Goal: Task Accomplishment & Management: Use online tool/utility

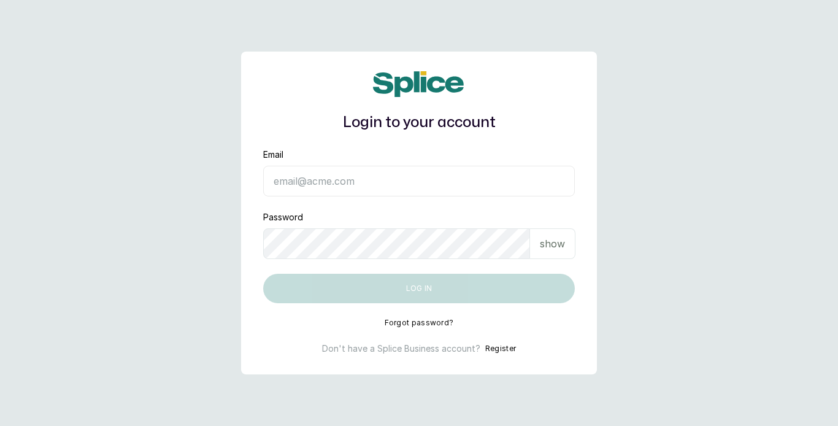
type input "[EMAIL_ADDRESS][DOMAIN_NAME]"
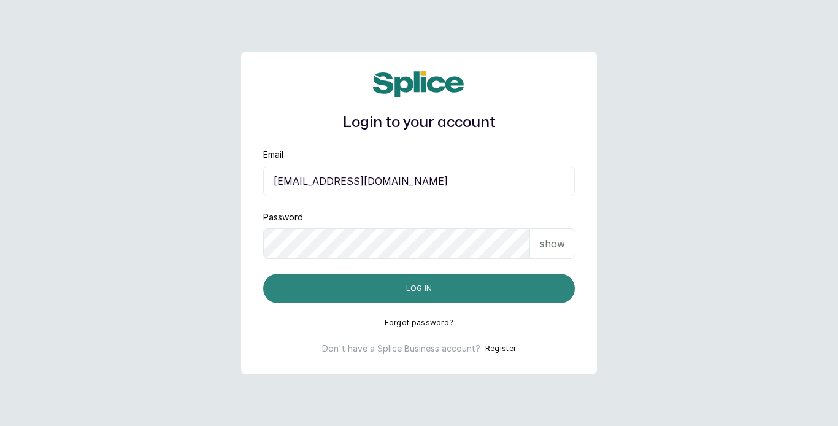
click at [448, 283] on button "Log in" at bounding box center [419, 288] width 312 height 29
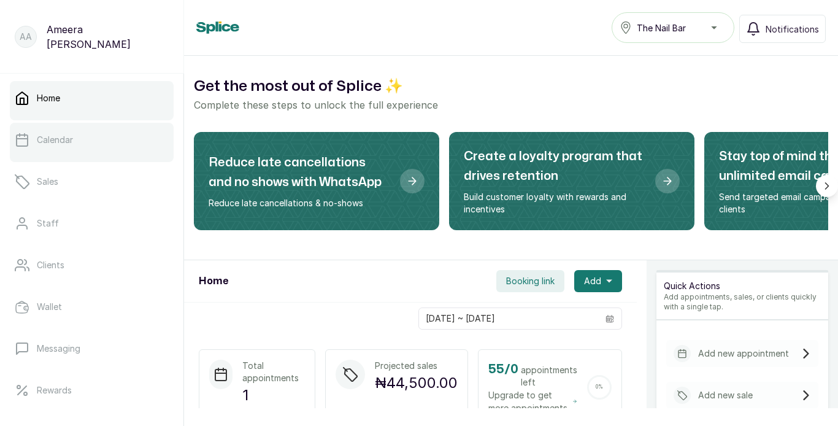
click at [98, 135] on link "Calendar" at bounding box center [92, 140] width 164 height 34
